Goal: Task Accomplishment & Management: Use online tool/utility

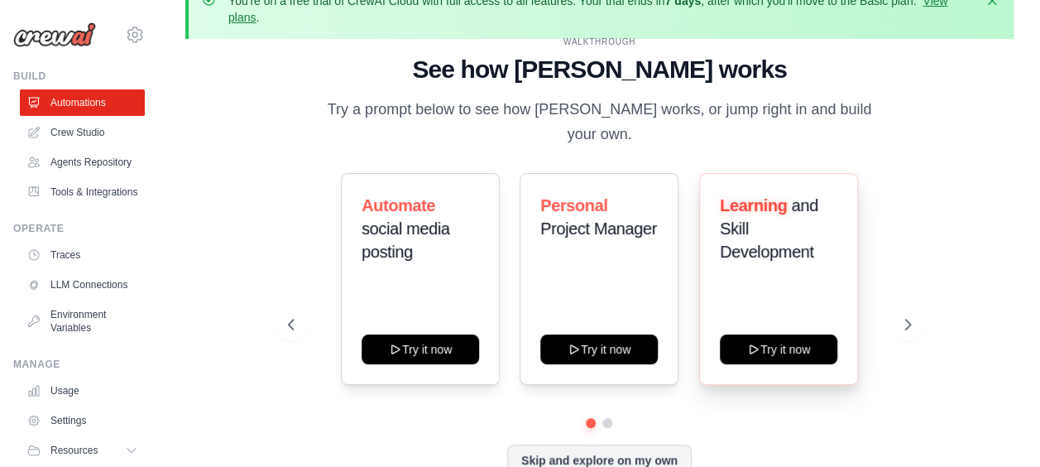
scroll to position [46, 0]
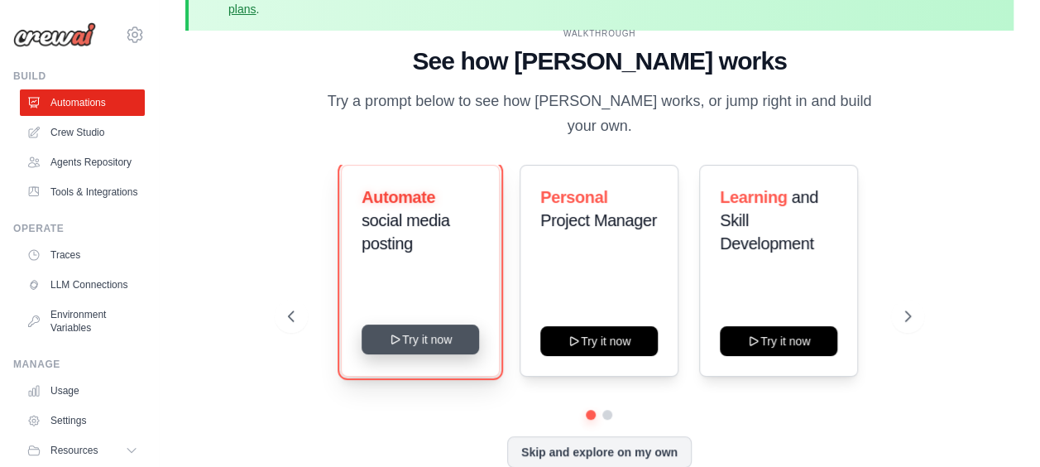
click at [442, 329] on button "Try it now" at bounding box center [420, 339] width 117 height 30
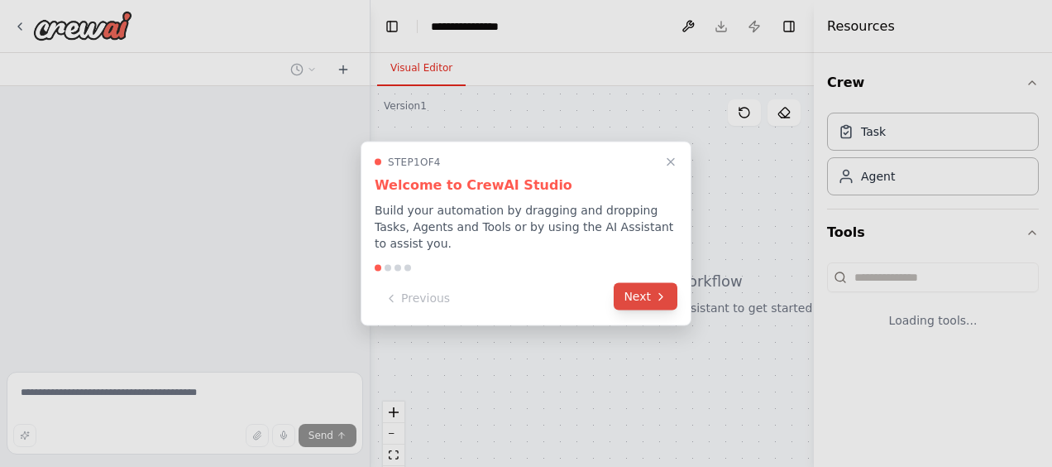
click at [655, 290] on icon at bounding box center [660, 296] width 13 height 13
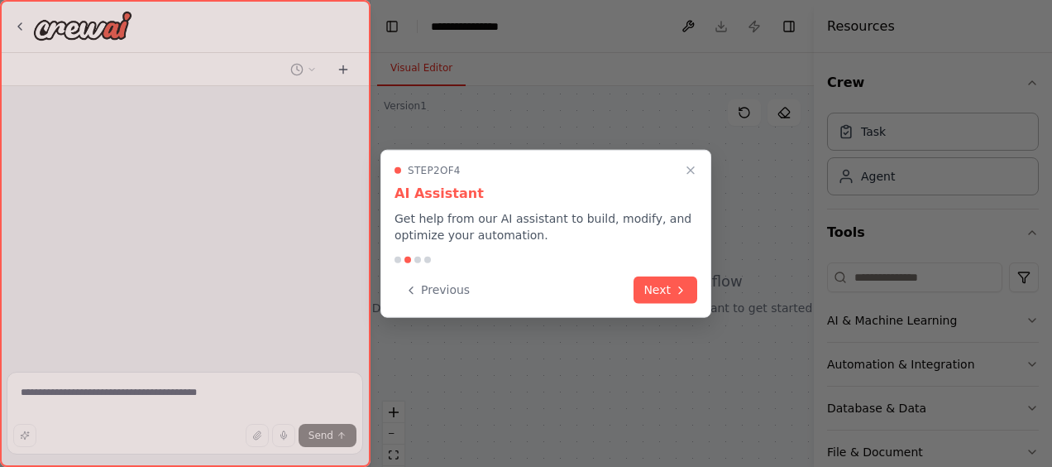
click at [655, 282] on button "Next" at bounding box center [666, 289] width 64 height 27
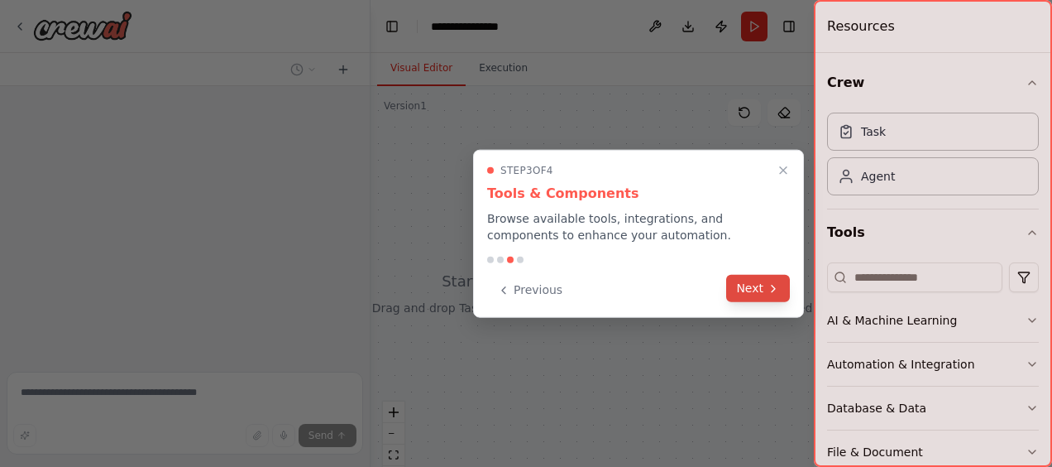
click at [744, 295] on button "Next" at bounding box center [758, 288] width 64 height 27
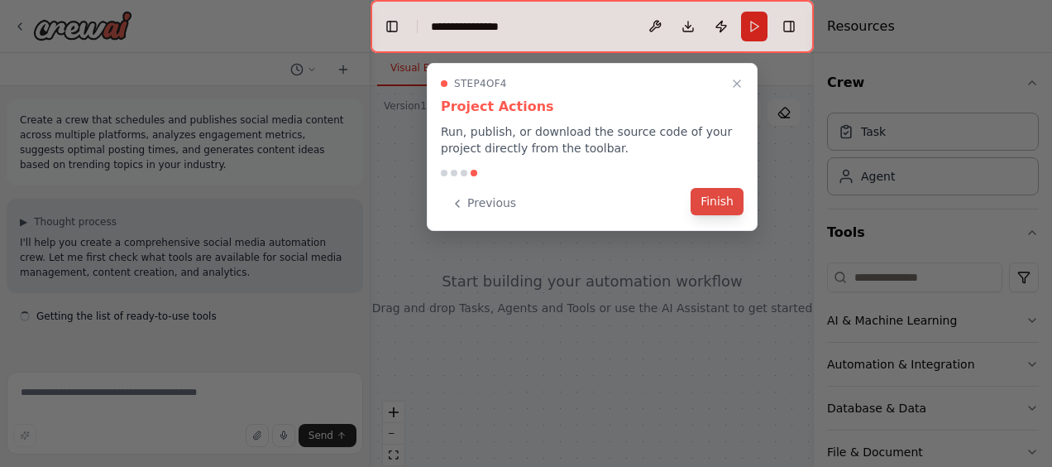
click at [710, 205] on button "Finish" at bounding box center [717, 201] width 53 height 27
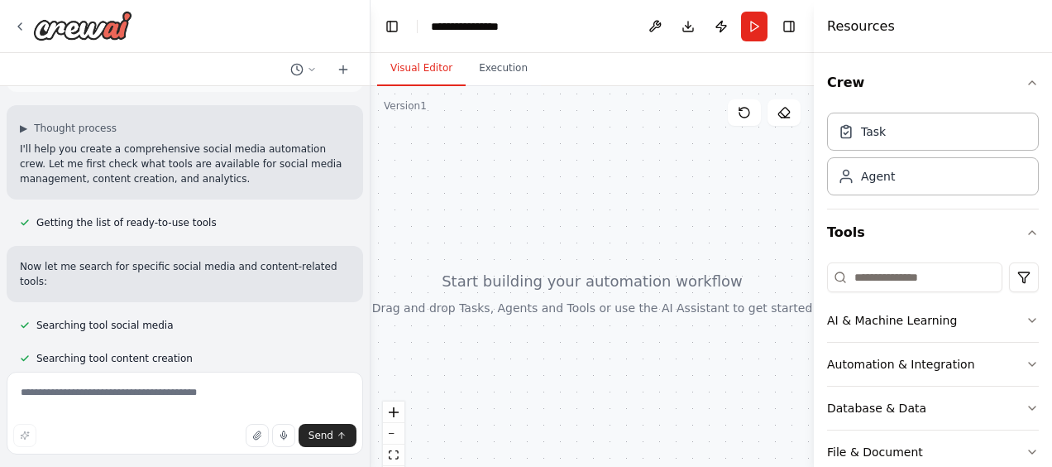
scroll to position [127, 0]
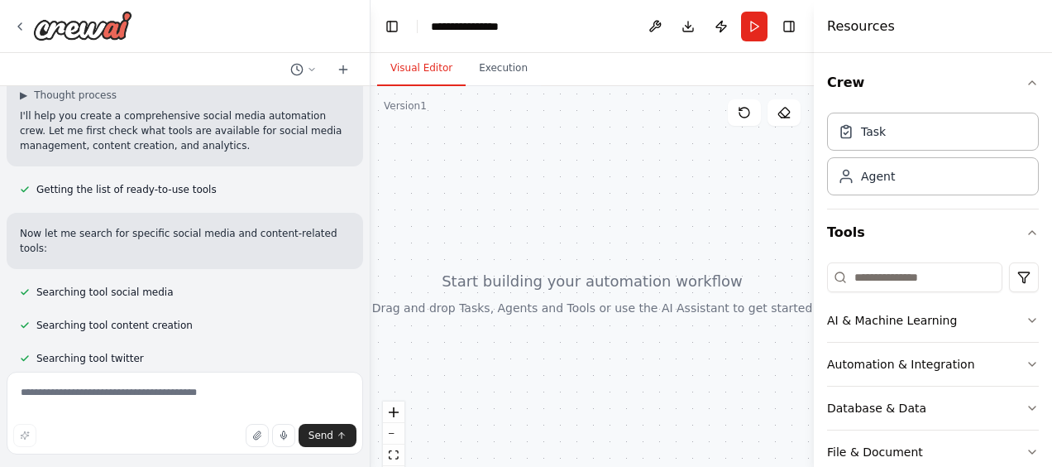
click at [340, 232] on div "Create a crew that schedules and publishes social media content across multiple…" at bounding box center [185, 225] width 370 height 279
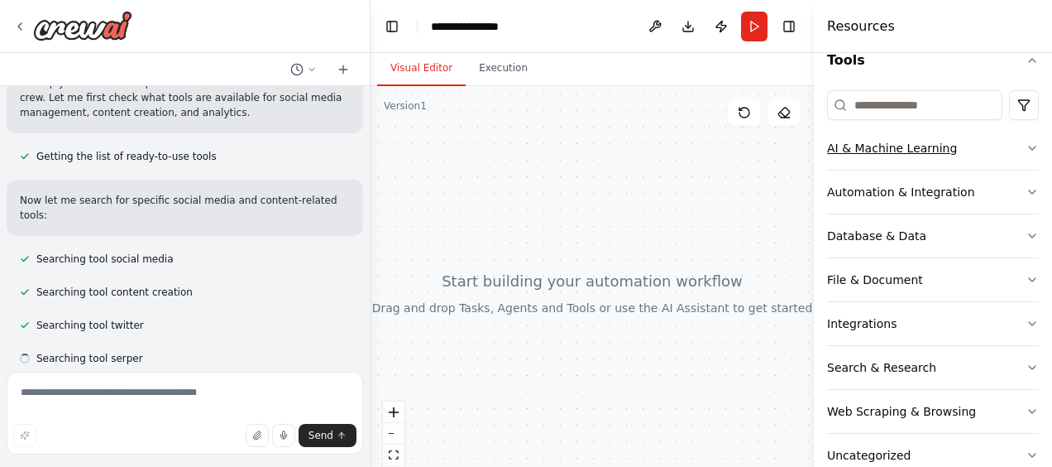
scroll to position [205, 0]
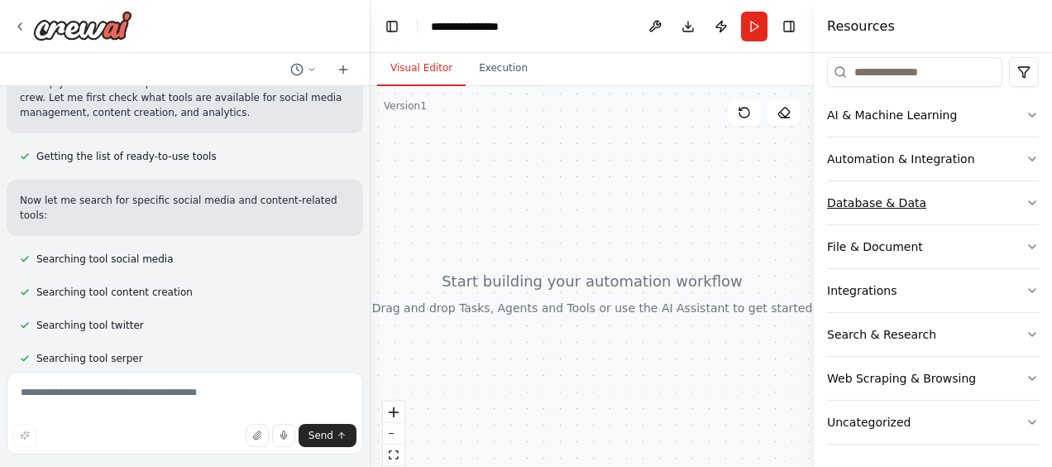
click at [870, 199] on div "Database & Data" at bounding box center [876, 202] width 99 height 17
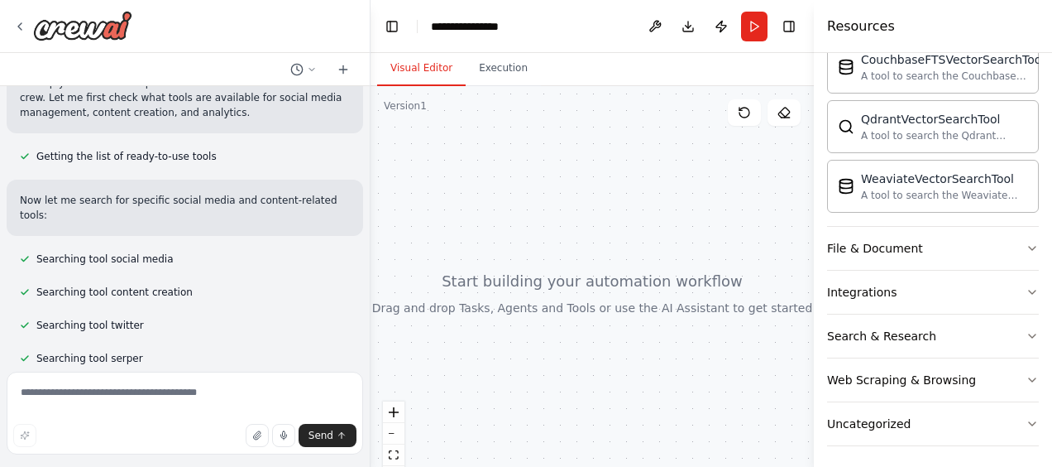
scroll to position [193, 0]
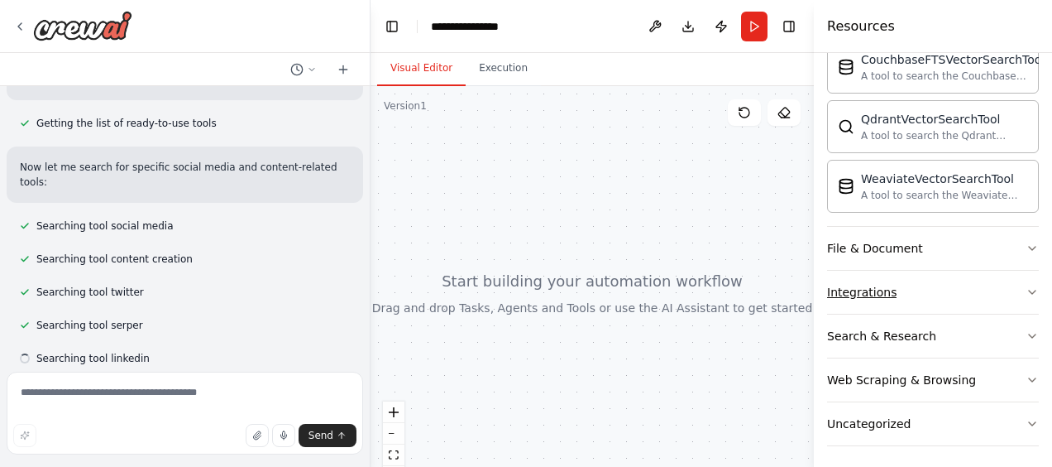
click at [867, 293] on div "Integrations" at bounding box center [861, 292] width 69 height 17
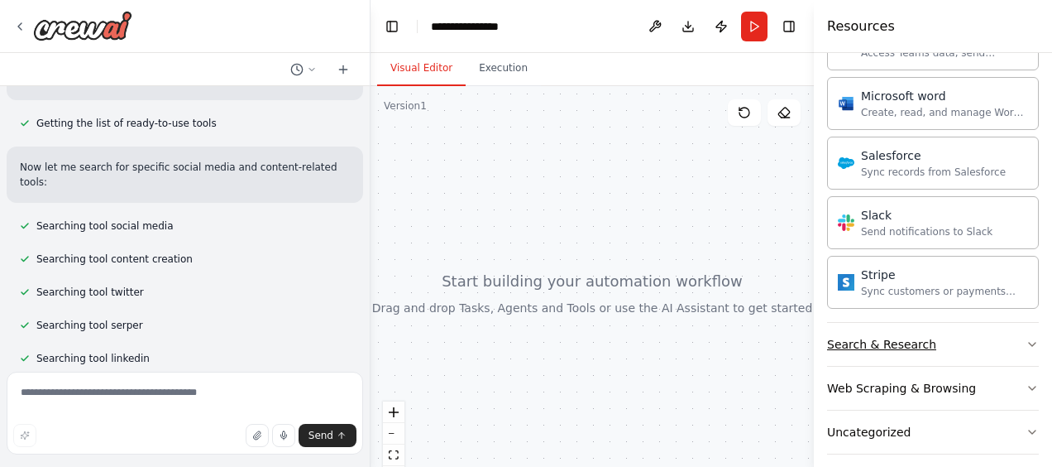
scroll to position [226, 0]
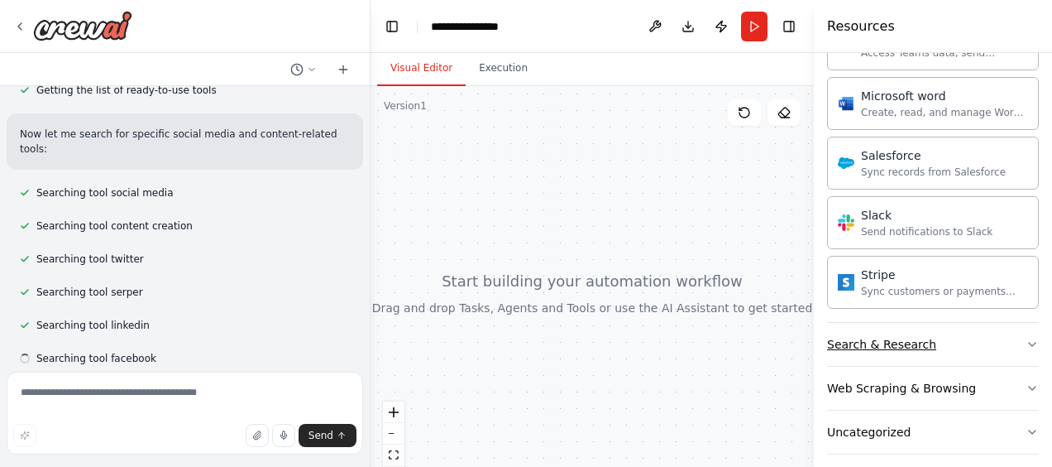
click at [872, 336] on div "Search & Research" at bounding box center [881, 344] width 109 height 17
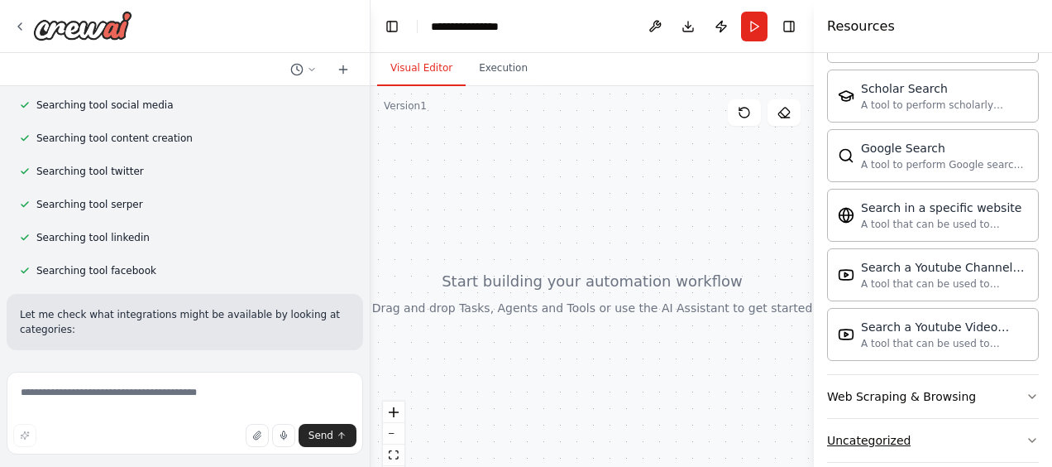
scroll to position [328, 0]
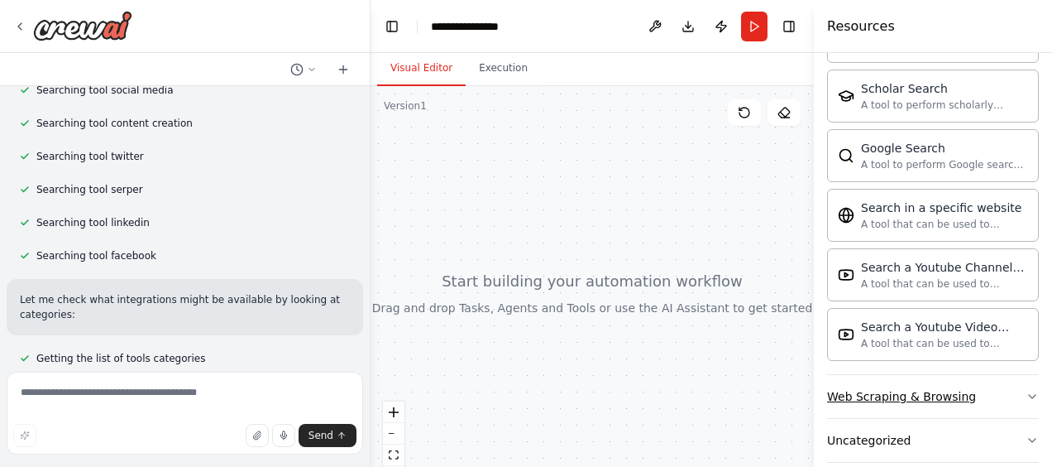
click at [898, 388] on div "Web Scraping & Browsing" at bounding box center [901, 396] width 149 height 17
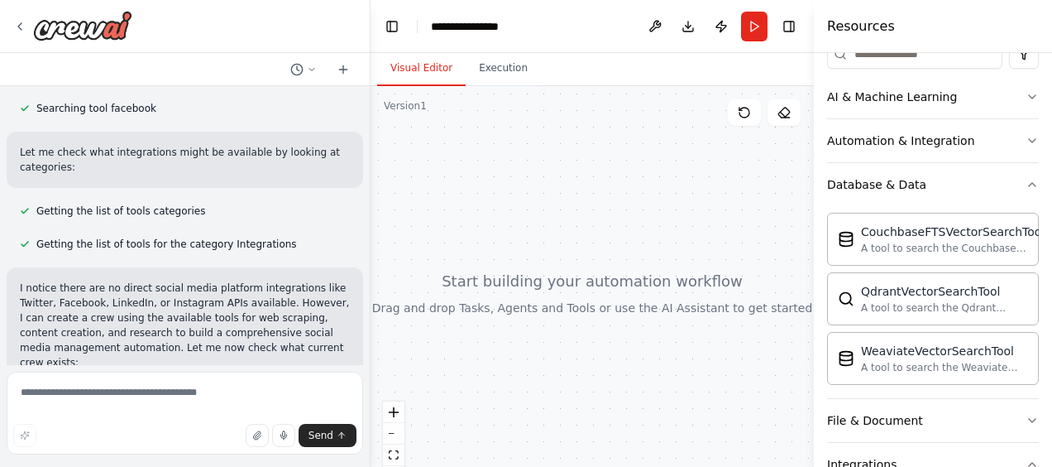
scroll to position [0, 0]
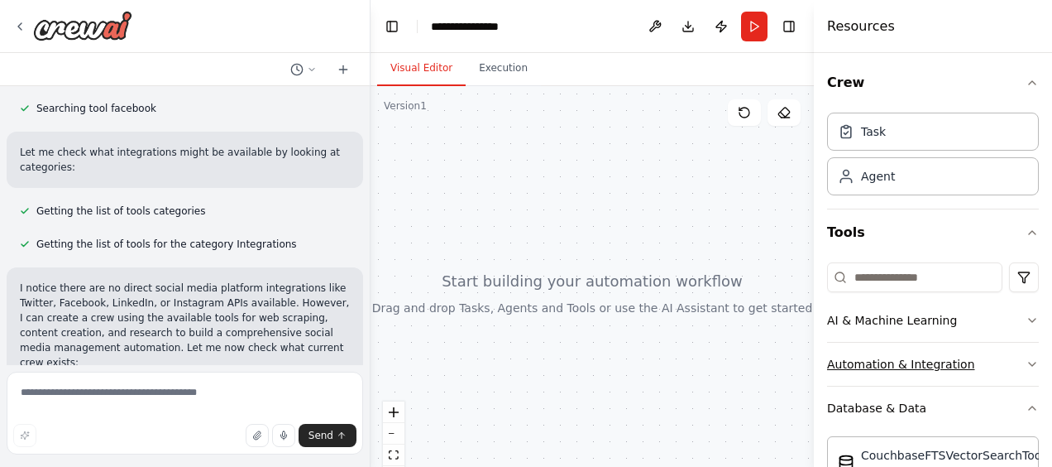
click at [895, 356] on div "Automation & Integration" at bounding box center [901, 364] width 148 height 17
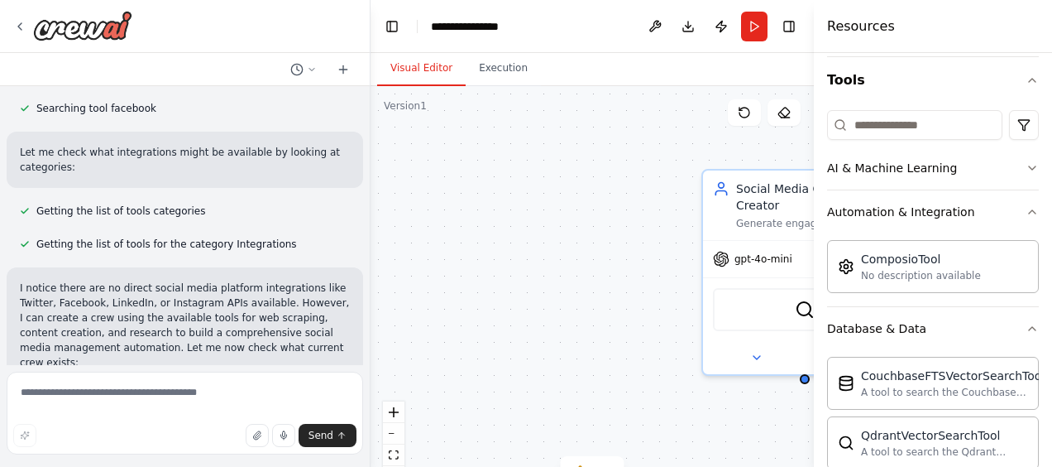
scroll to position [767, 0]
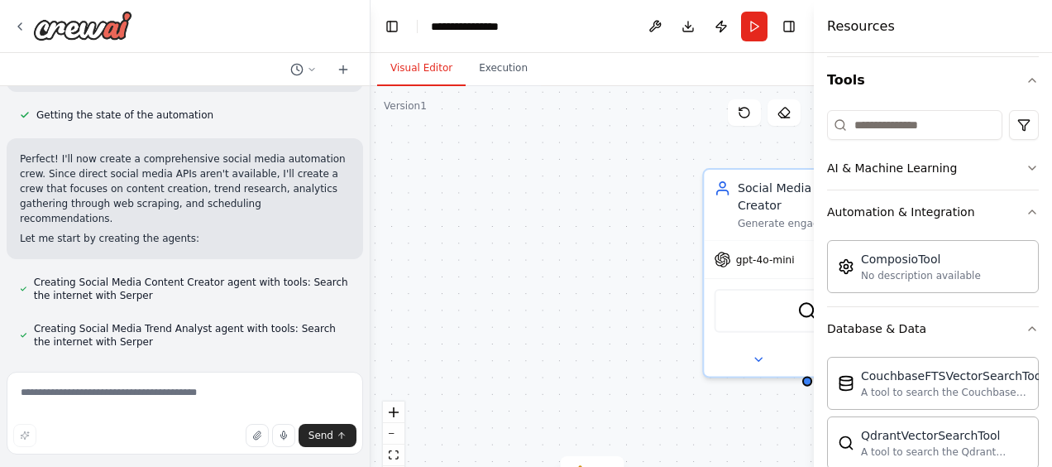
drag, startPoint x: 615, startPoint y: 256, endPoint x: 438, endPoint y: 258, distance: 176.2
click at [438, 258] on div "Social Media Content Creator Generate engaging and relevant social media conten…" at bounding box center [592, 293] width 443 height 414
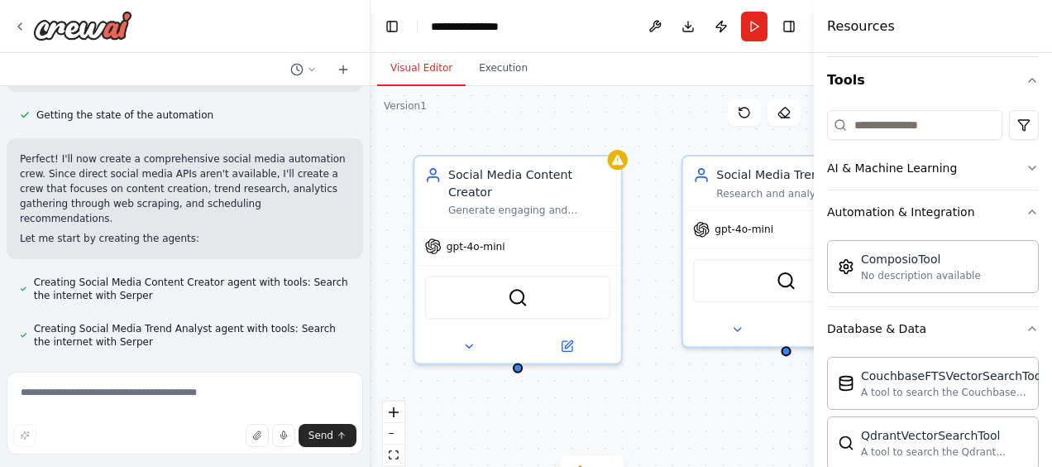
drag, startPoint x: 728, startPoint y: 401, endPoint x: 576, endPoint y: 382, distance: 153.4
click at [576, 382] on div "Social Media Content Creator Generate engaging and relevant social media conten…" at bounding box center [592, 293] width 443 height 414
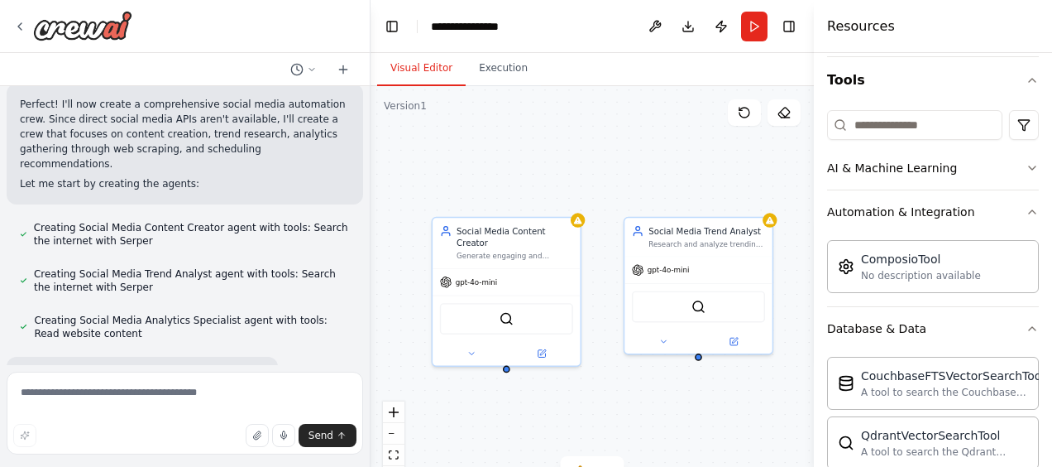
scroll to position [855, 0]
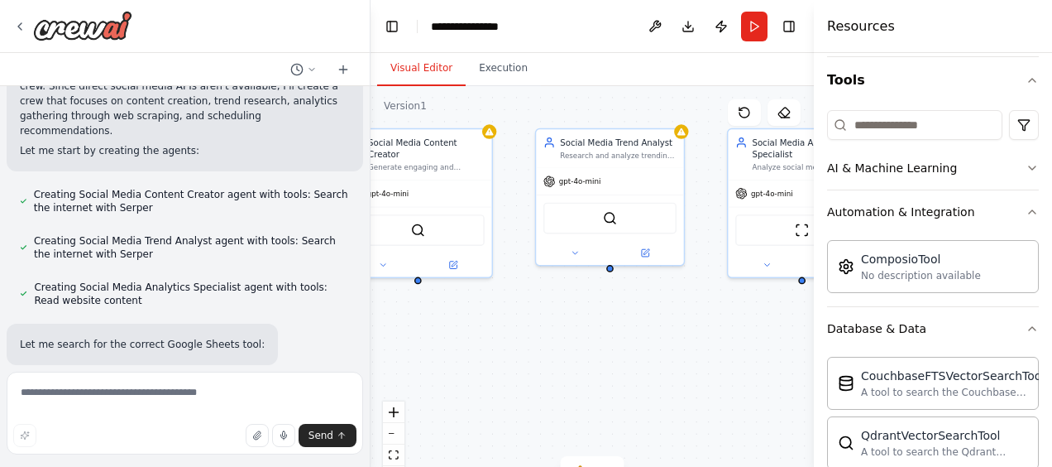
drag, startPoint x: 614, startPoint y: 410, endPoint x: 525, endPoint y: 321, distance: 125.2
click at [525, 321] on div "Social Media Content Creator Generate engaging and relevant social media conten…" at bounding box center [592, 293] width 443 height 414
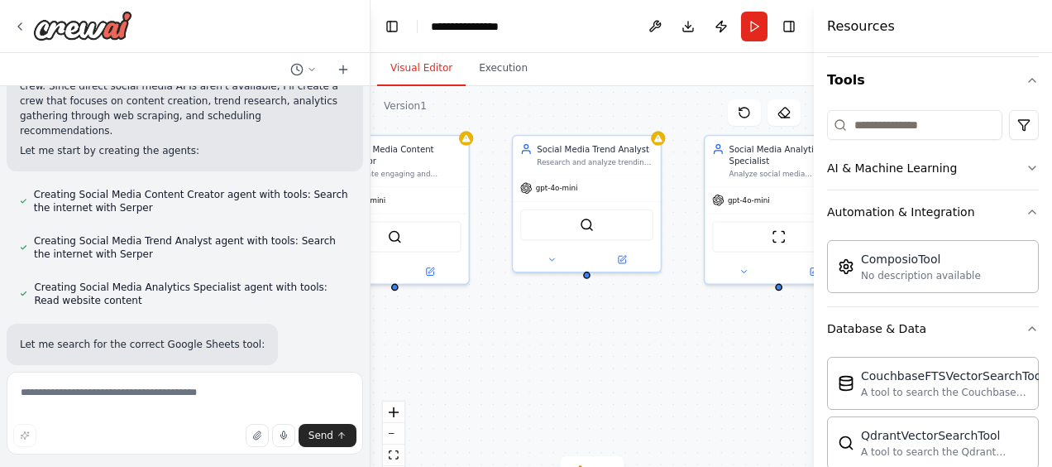
drag, startPoint x: 609, startPoint y: 351, endPoint x: 437, endPoint y: 376, distance: 173.9
click at [437, 376] on div "Social Media Content Creator Generate engaging and relevant social media conten…" at bounding box center [592, 293] width 443 height 414
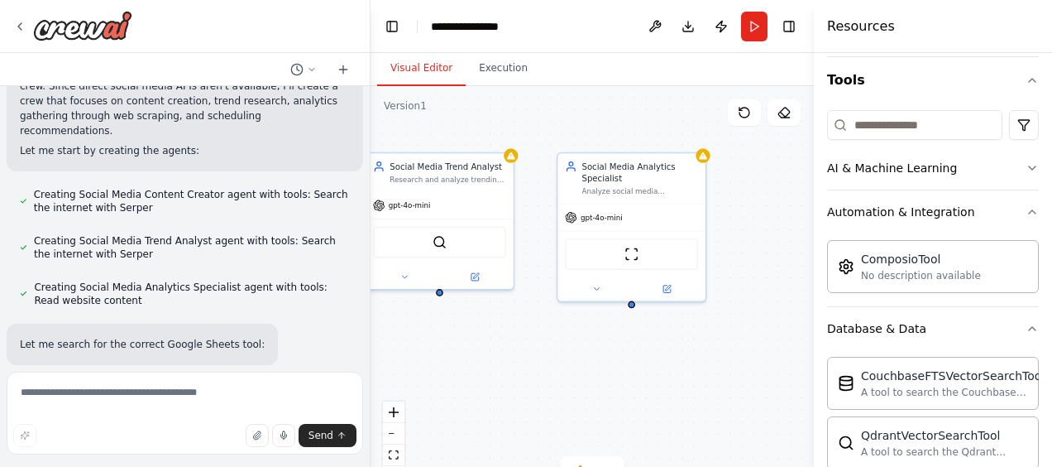
click at [596, 371] on div "Social Media Content Creator Generate engaging and relevant social media conten…" at bounding box center [592, 293] width 443 height 414
